Goal: Task Accomplishment & Management: Complete application form

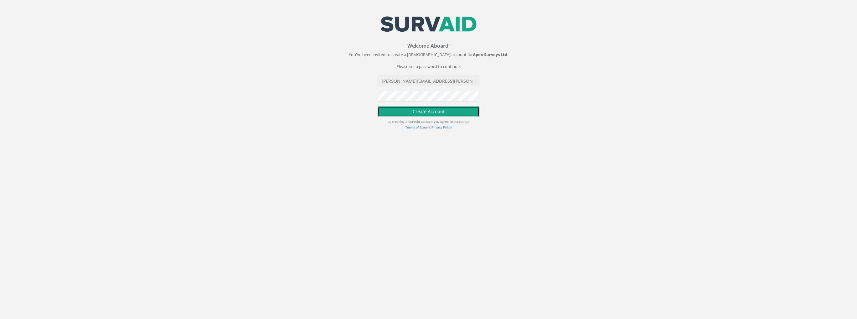
click at [430, 113] on button "Create Account" at bounding box center [429, 111] width 102 height 11
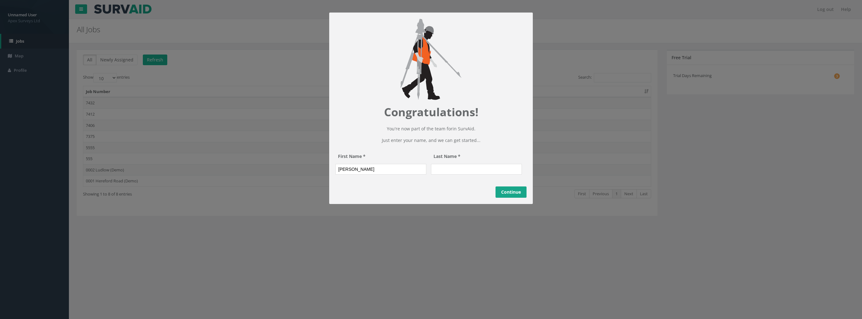
type input "Ivan"
click at [449, 174] on input "Last Name *" at bounding box center [476, 169] width 91 height 11
type input "Papic"
click at [507, 198] on link "Continue" at bounding box center [510, 191] width 31 height 11
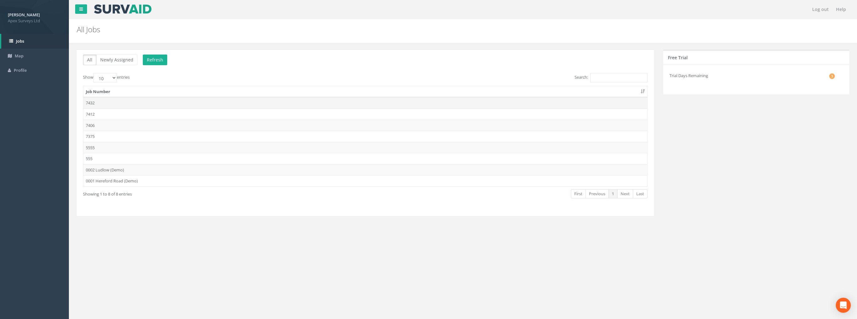
click at [97, 101] on td "7432" at bounding box center [365, 102] width 564 height 11
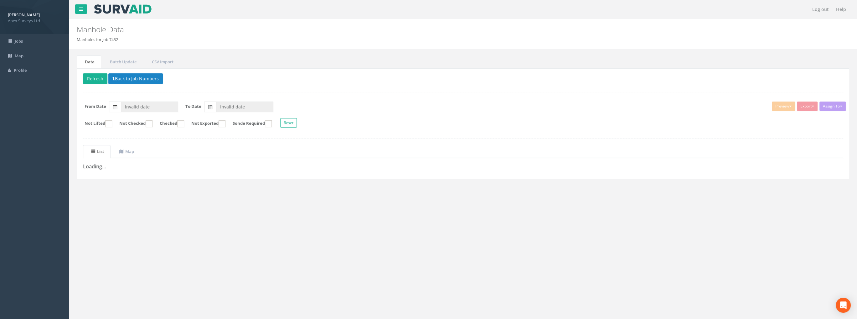
type input "31/08/2025"
type input "01/09/2025"
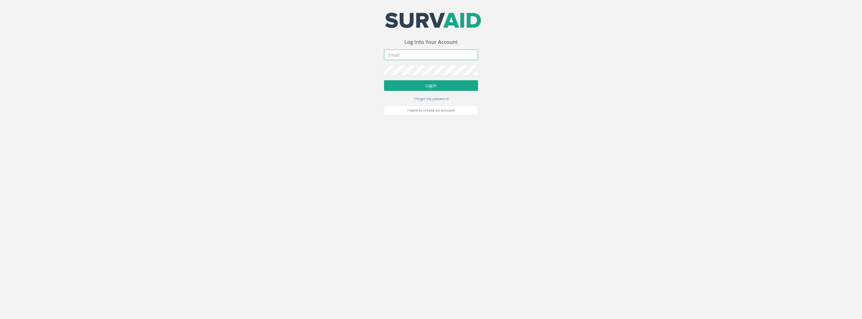
type input "[PERSON_NAME][EMAIL_ADDRESS][PERSON_NAME][DOMAIN_NAME]"
click at [446, 85] on button "Login" at bounding box center [431, 85] width 94 height 11
